Goal: Information Seeking & Learning: Find contact information

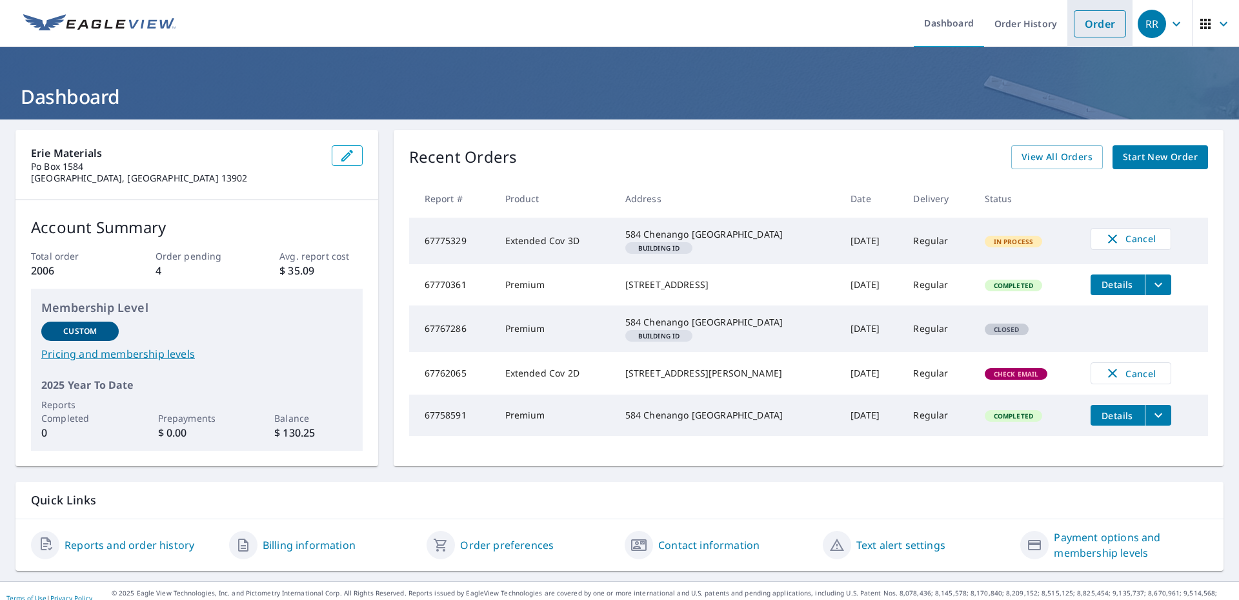
click at [1087, 26] on link "Order" at bounding box center [1100, 23] width 52 height 27
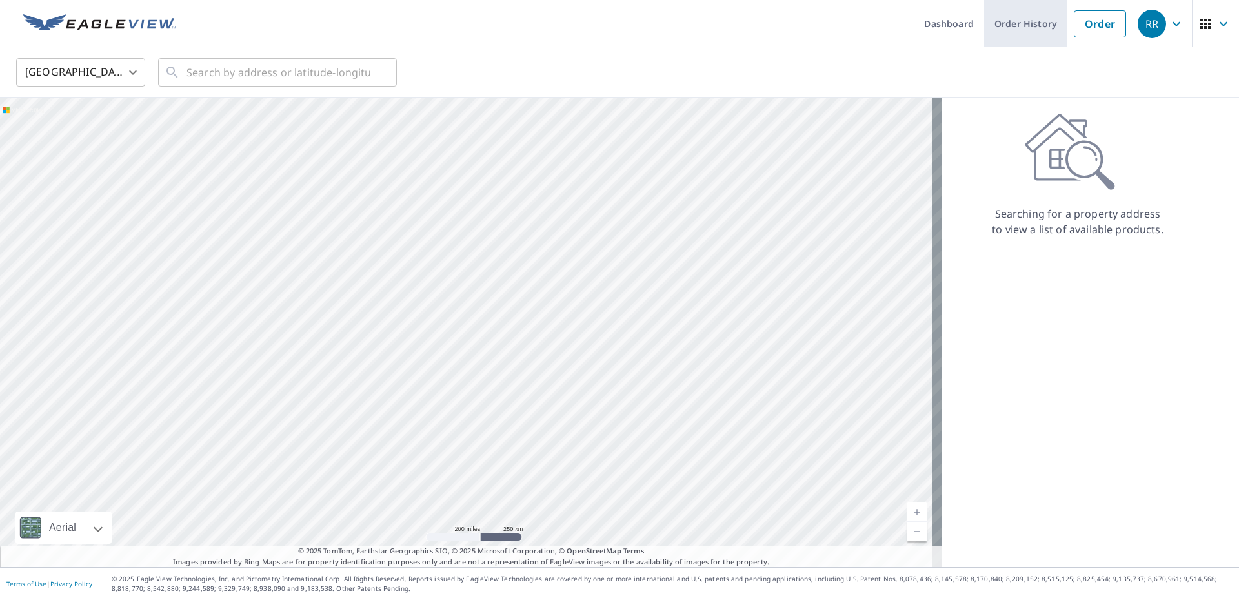
click at [1007, 27] on link "Order History" at bounding box center [1025, 23] width 83 height 47
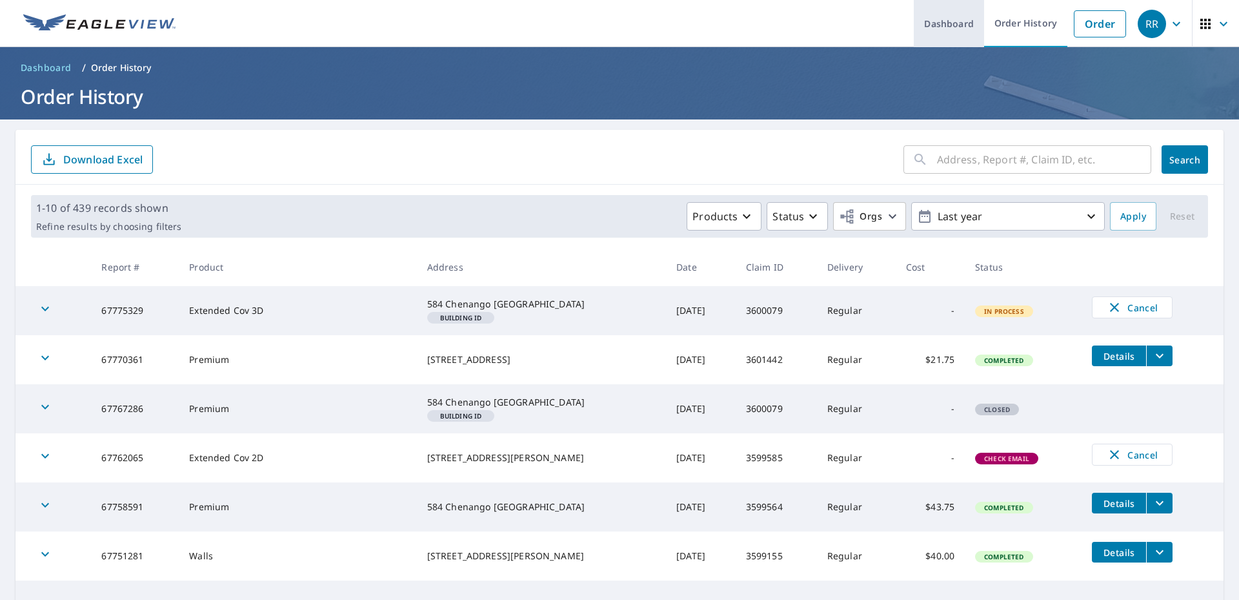
click at [938, 28] on link "Dashboard" at bounding box center [949, 23] width 70 height 47
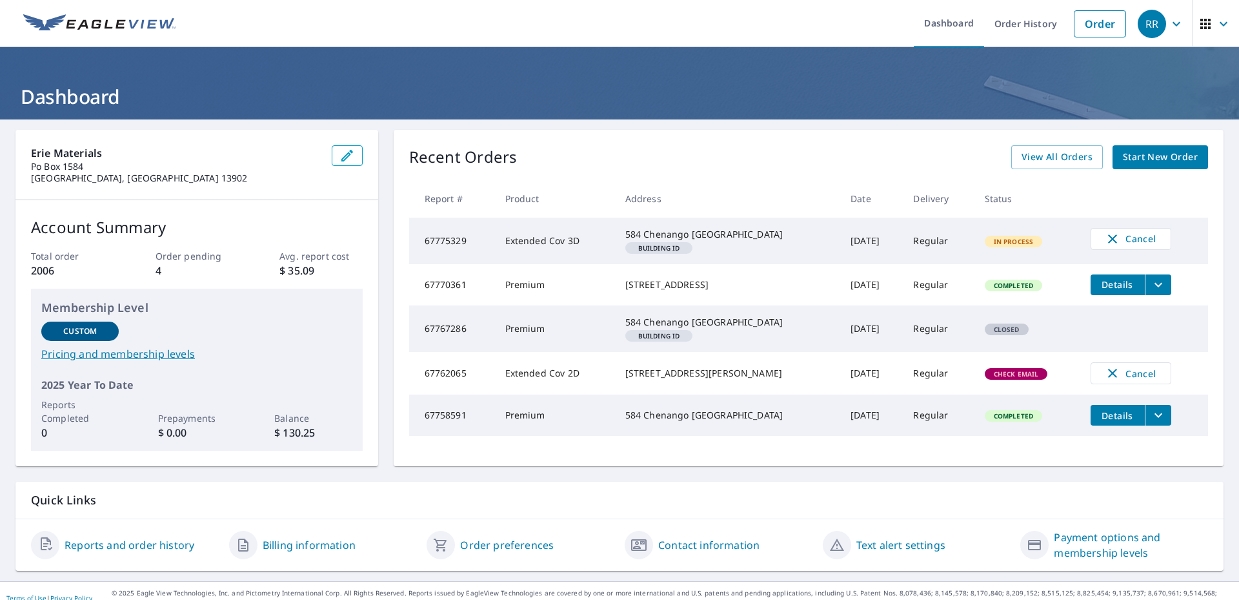
click at [697, 552] on link "Contact information" at bounding box center [708, 544] width 101 height 15
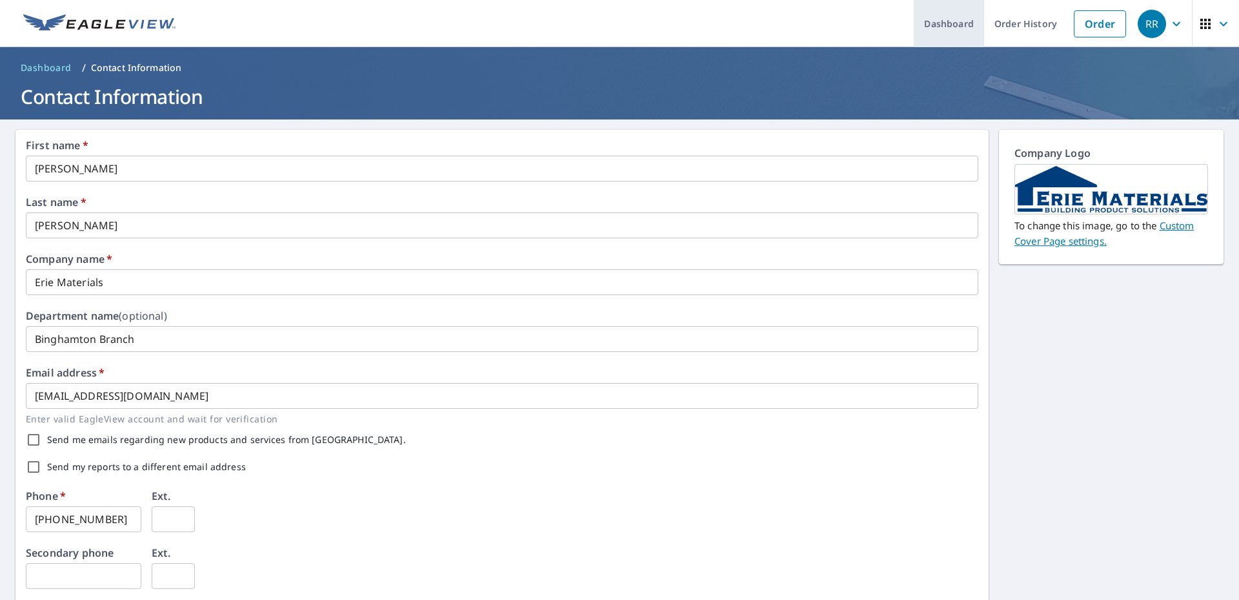
click at [938, 20] on link "Dashboard" at bounding box center [949, 23] width 70 height 47
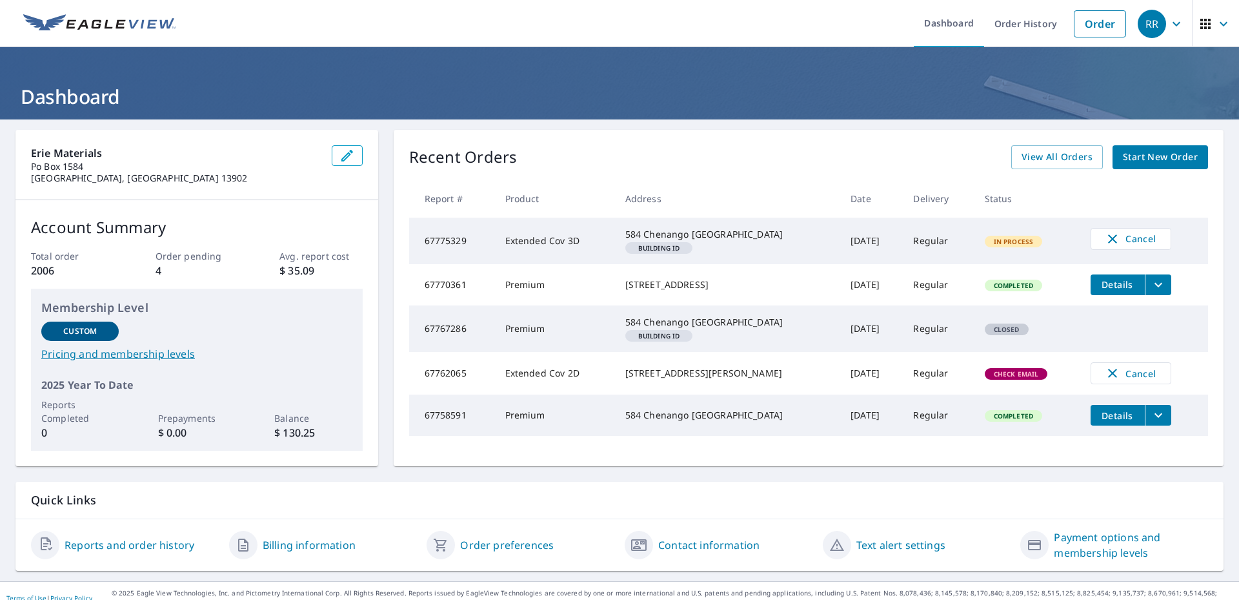
click at [1220, 23] on icon "button" at bounding box center [1224, 23] width 8 height 5
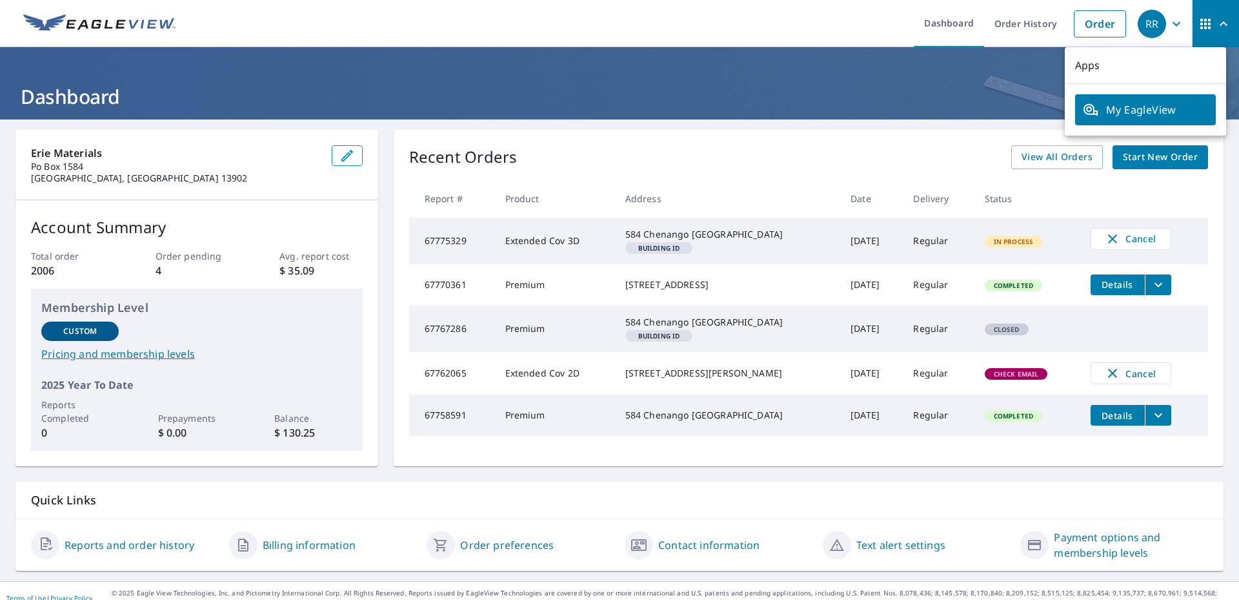
click at [1200, 25] on icon "button" at bounding box center [1205, 24] width 10 height 10
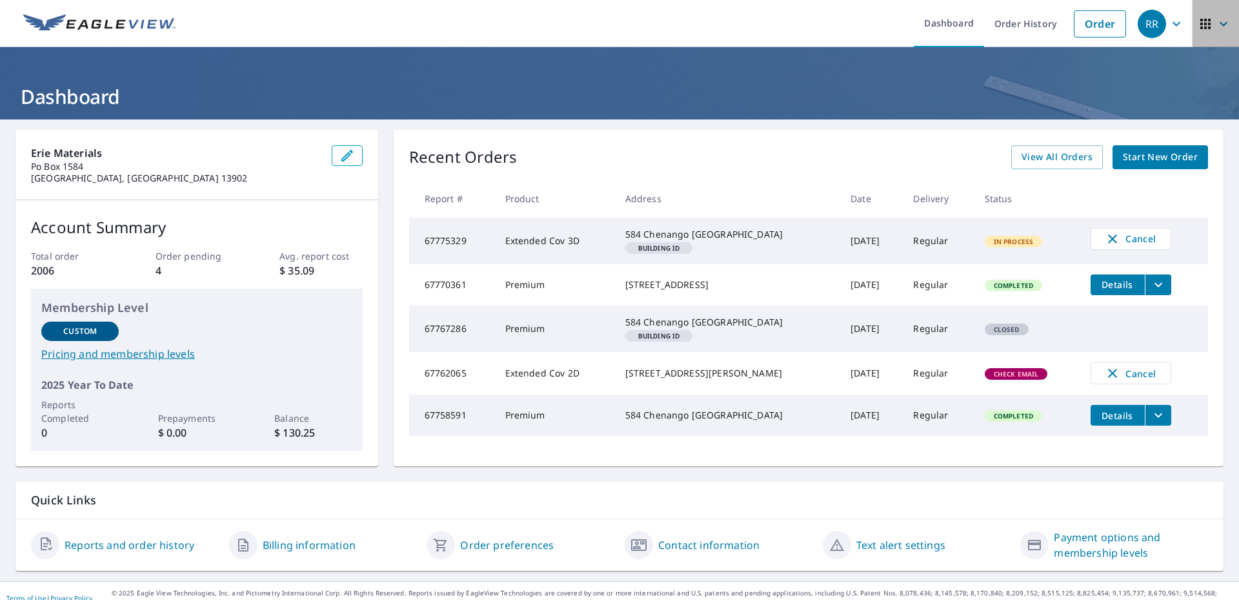
click at [1200, 25] on icon "button" at bounding box center [1205, 24] width 10 height 10
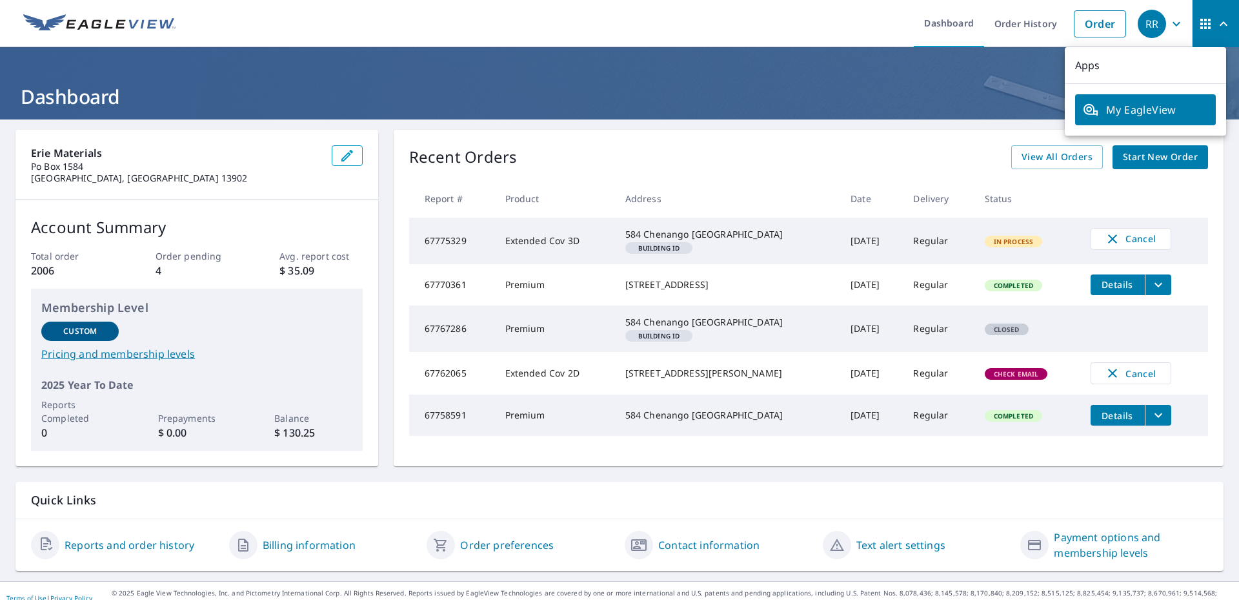
click at [1171, 23] on icon "button" at bounding box center [1176, 23] width 15 height 15
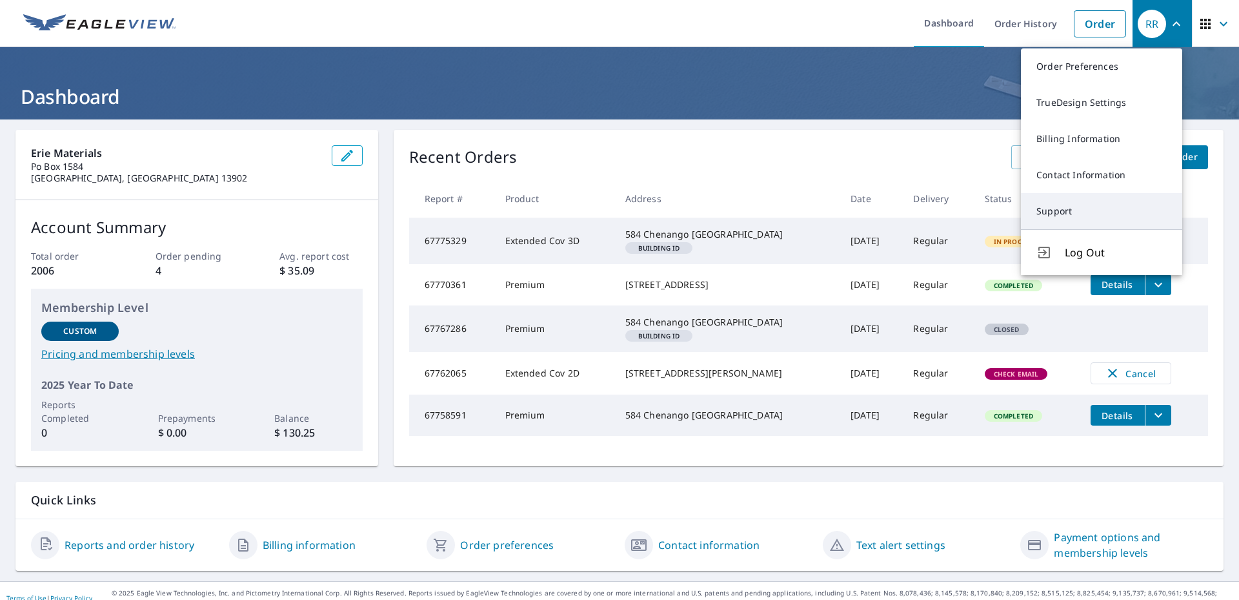
click at [1064, 207] on link "Support" at bounding box center [1101, 211] width 161 height 36
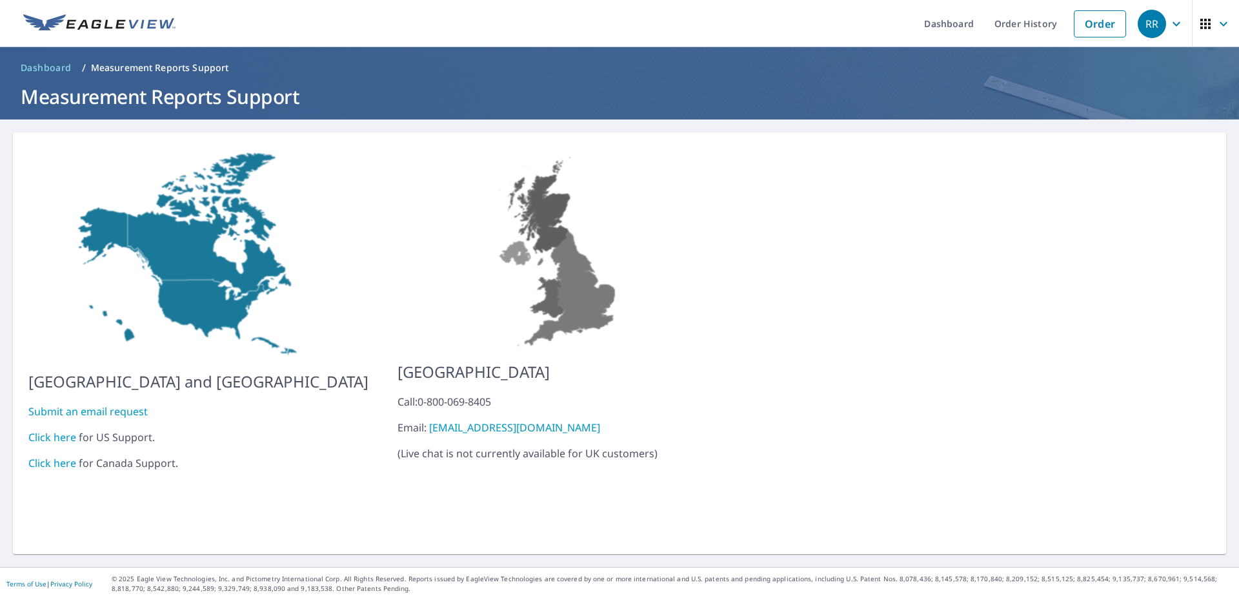
click at [57, 430] on link "Click here" at bounding box center [52, 437] width 48 height 14
click at [949, 23] on link "Dashboard" at bounding box center [949, 23] width 70 height 47
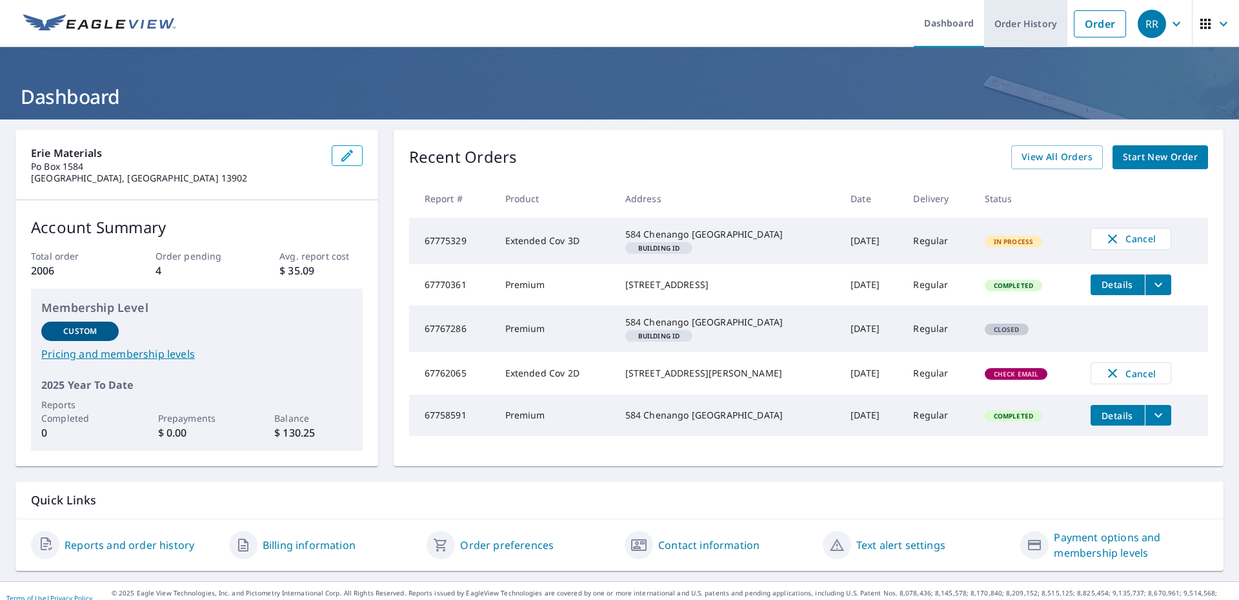
click at [1013, 17] on link "Order History" at bounding box center [1025, 23] width 83 height 47
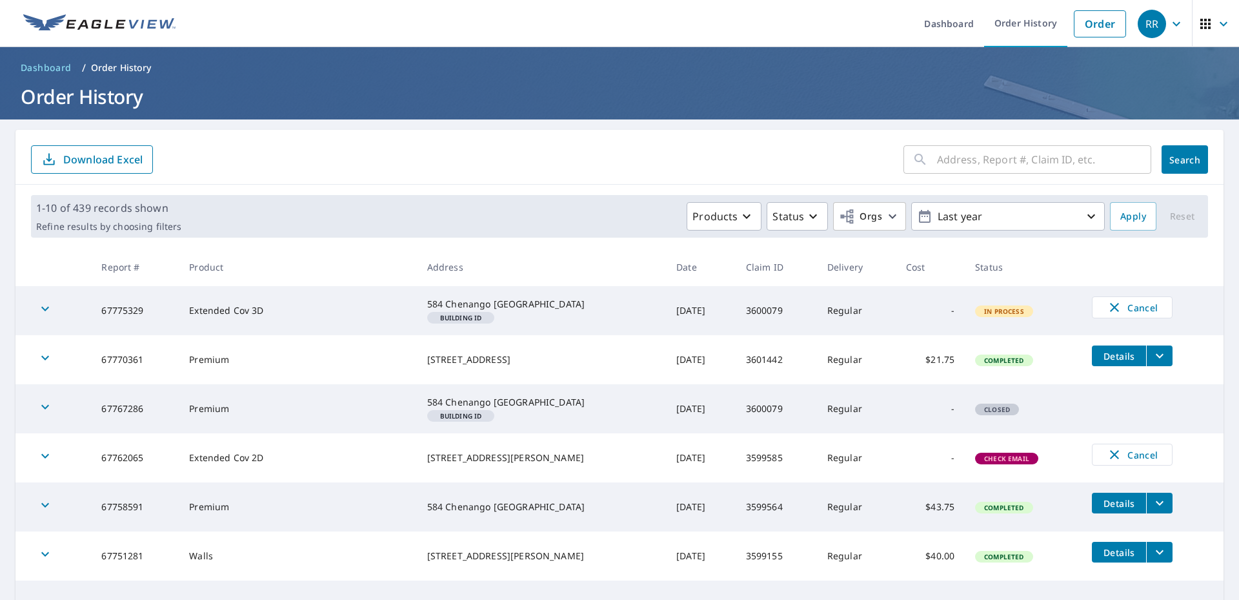
scroll to position [129, 0]
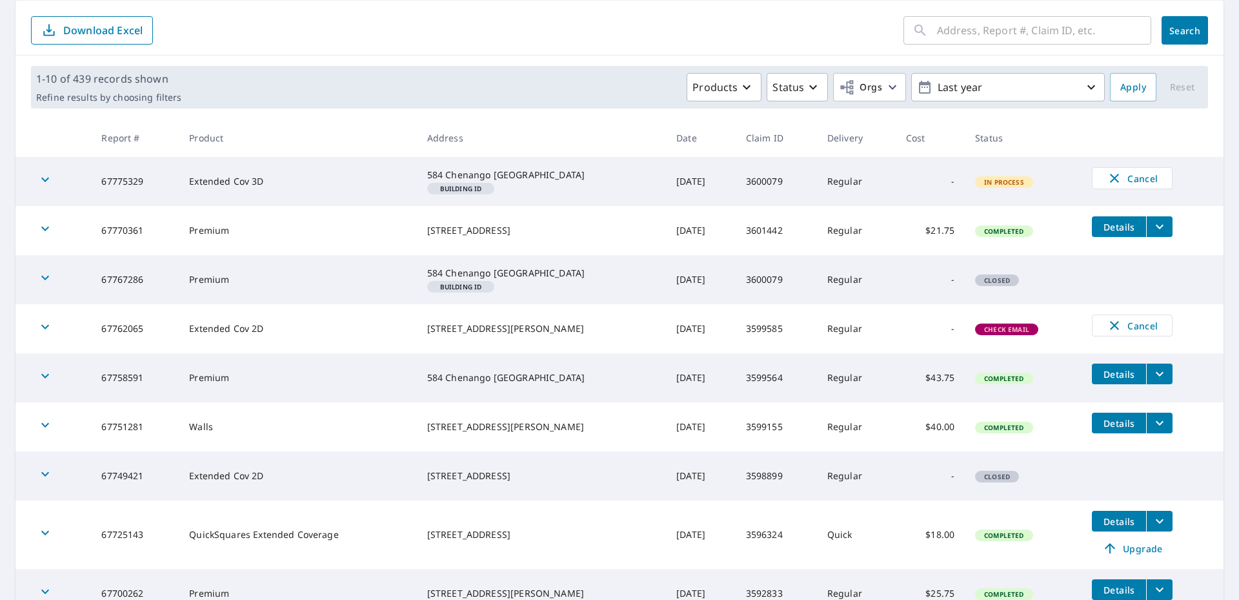
click at [556, 1] on div "​ Search Download Excel" at bounding box center [619, 28] width 1208 height 55
